Goal: Task Accomplishment & Management: Complete application form

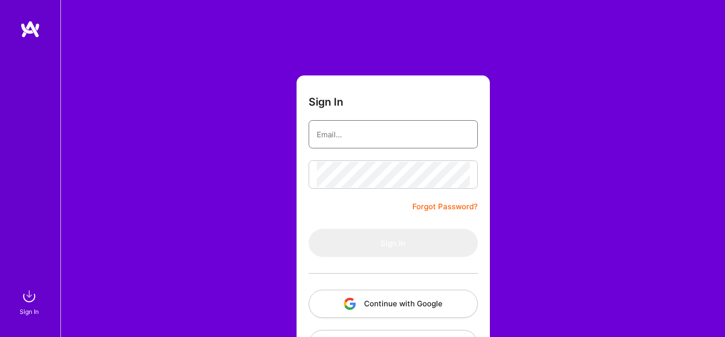
type input "[EMAIL_ADDRESS][DOMAIN_NAME]"
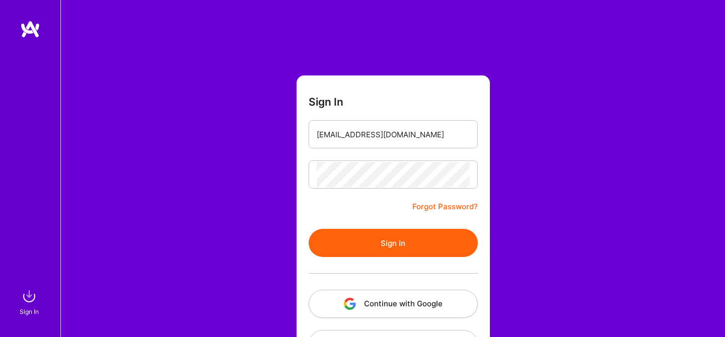
click at [499, 141] on div "Sign In usman.nufast@gmail.com Forgot Password? Sign In Continue with Google Co…" at bounding box center [392, 189] width 664 height 378
click at [381, 248] on button "Sign In" at bounding box center [392, 243] width 169 height 28
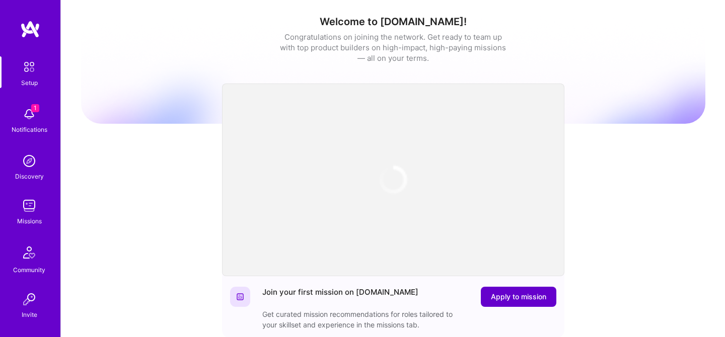
click at [511, 294] on span "Apply to mission" at bounding box center [518, 297] width 55 height 10
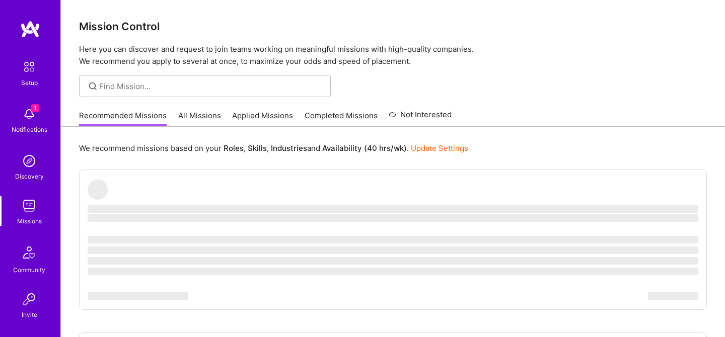
click at [277, 118] on link "Applied Missions" at bounding box center [262, 118] width 61 height 17
